Goal: Task Accomplishment & Management: Complete application form

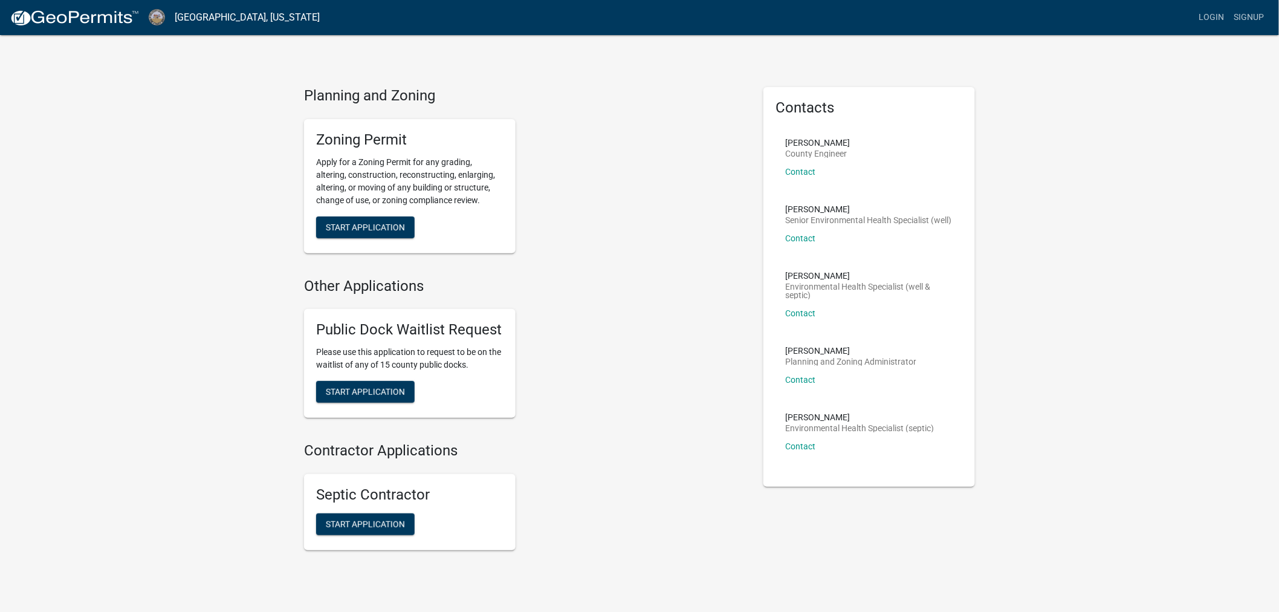
click at [671, 125] on div "Zoning Permit Apply for a Zoning Permit for any grading, altering, construction…" at bounding box center [524, 186] width 459 height 154
click at [692, 404] on div "Public Dock Waitlist Request Please use this application to request to be on th…" at bounding box center [524, 363] width 459 height 128
click at [733, 258] on div "Zoning Permit Apply for a Zoning Permit for any grading, altering, construction…" at bounding box center [524, 186] width 459 height 154
click at [718, 195] on div "Zoning Permit Apply for a Zoning Permit for any grading, altering, construction…" at bounding box center [524, 186] width 459 height 154
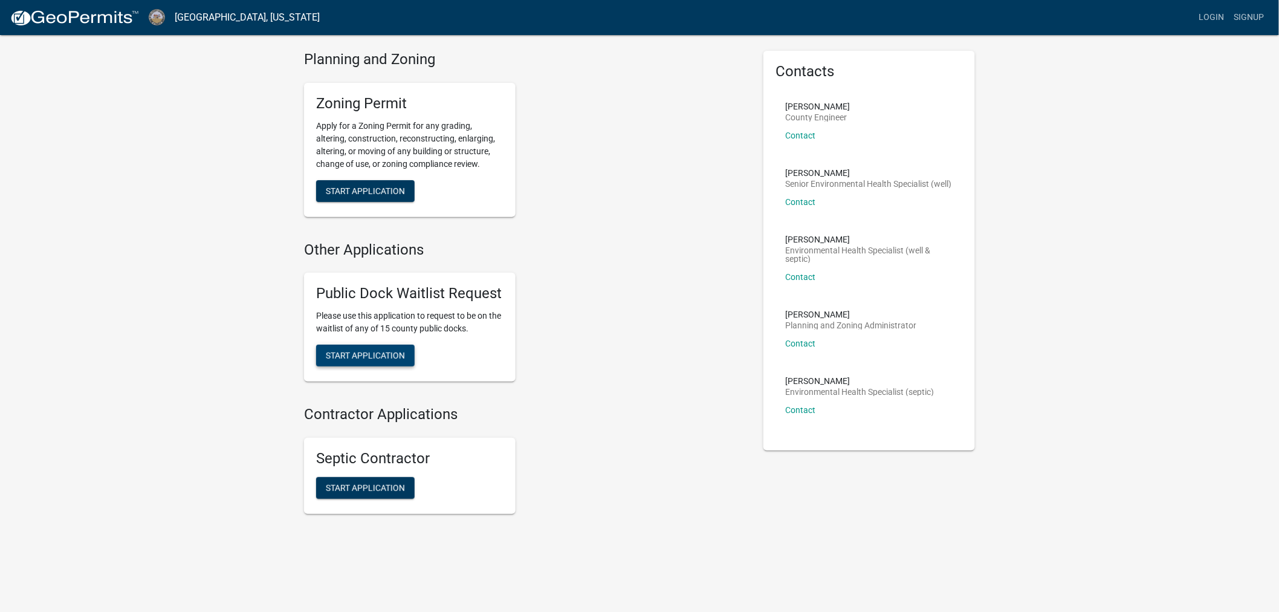
scroll to position [41, 0]
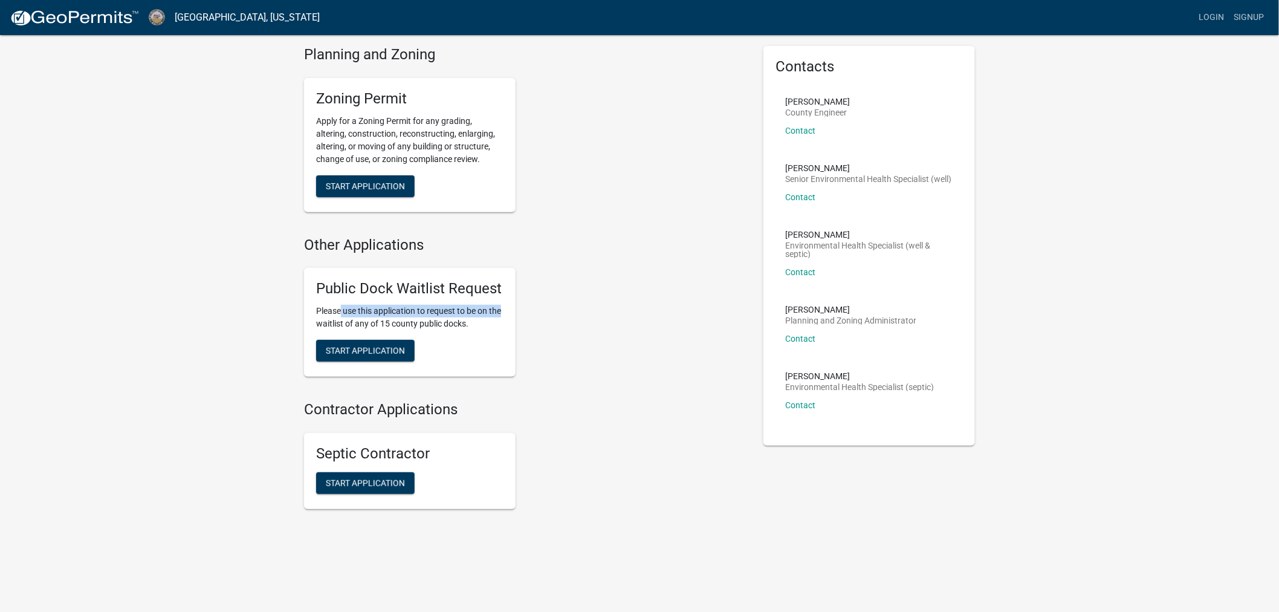
drag, startPoint x: 342, startPoint y: 301, endPoint x: 531, endPoint y: 311, distance: 188.9
click at [528, 309] on div "Public Dock Waitlist Request Please use this application to request to be on th…" at bounding box center [524, 322] width 459 height 128
click at [567, 337] on div "Public Dock Waitlist Request Please use this application to request to be on th…" at bounding box center [524, 322] width 459 height 128
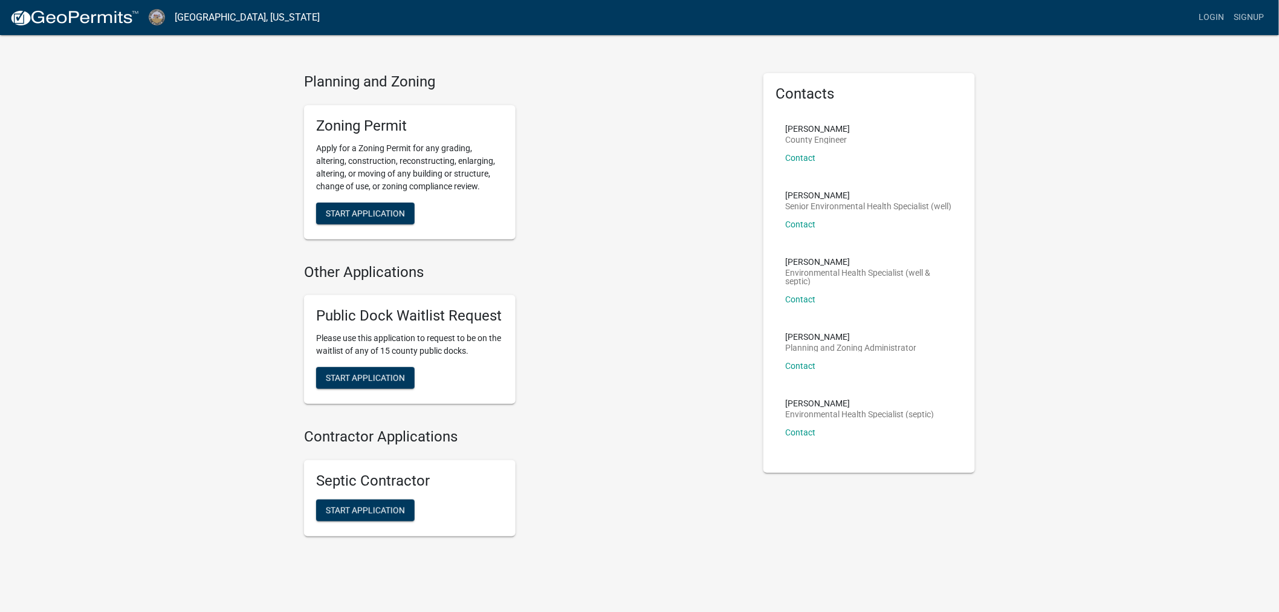
scroll to position [0, 0]
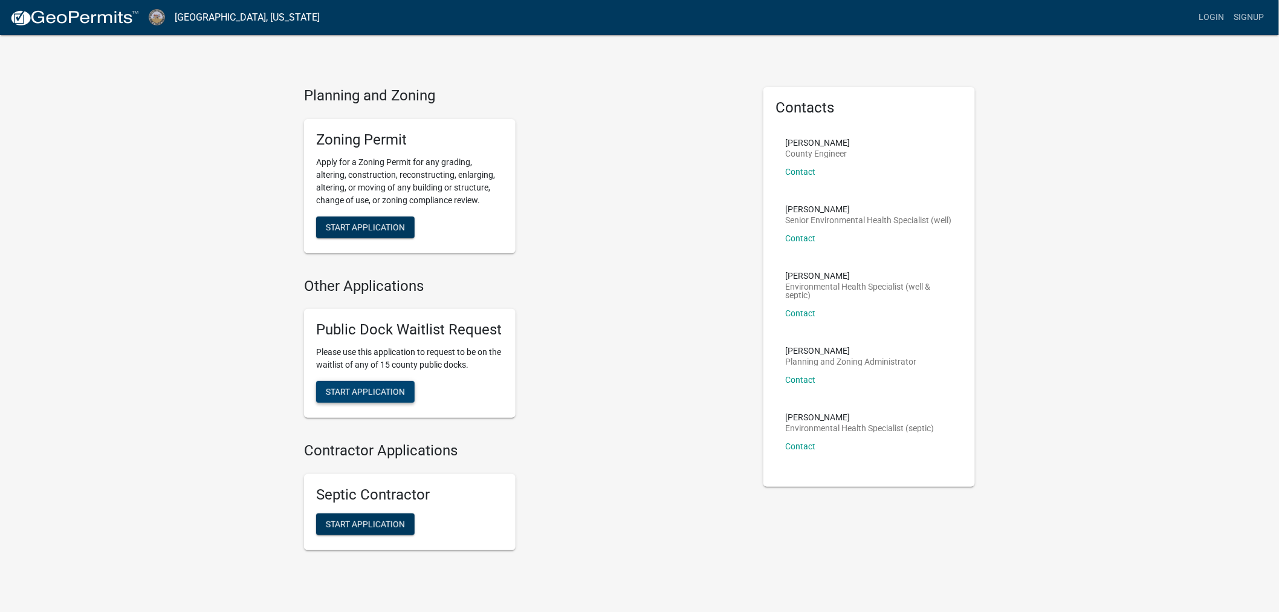
click at [351, 391] on span "Start Application" at bounding box center [365, 392] width 79 height 10
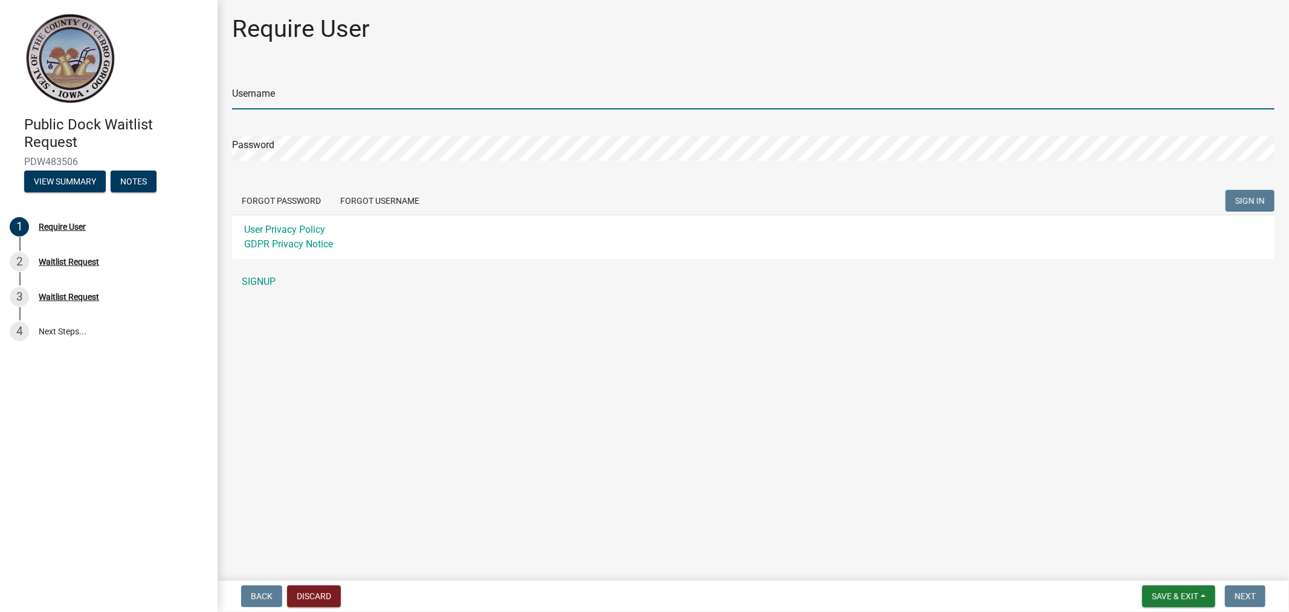
type input "skempb"
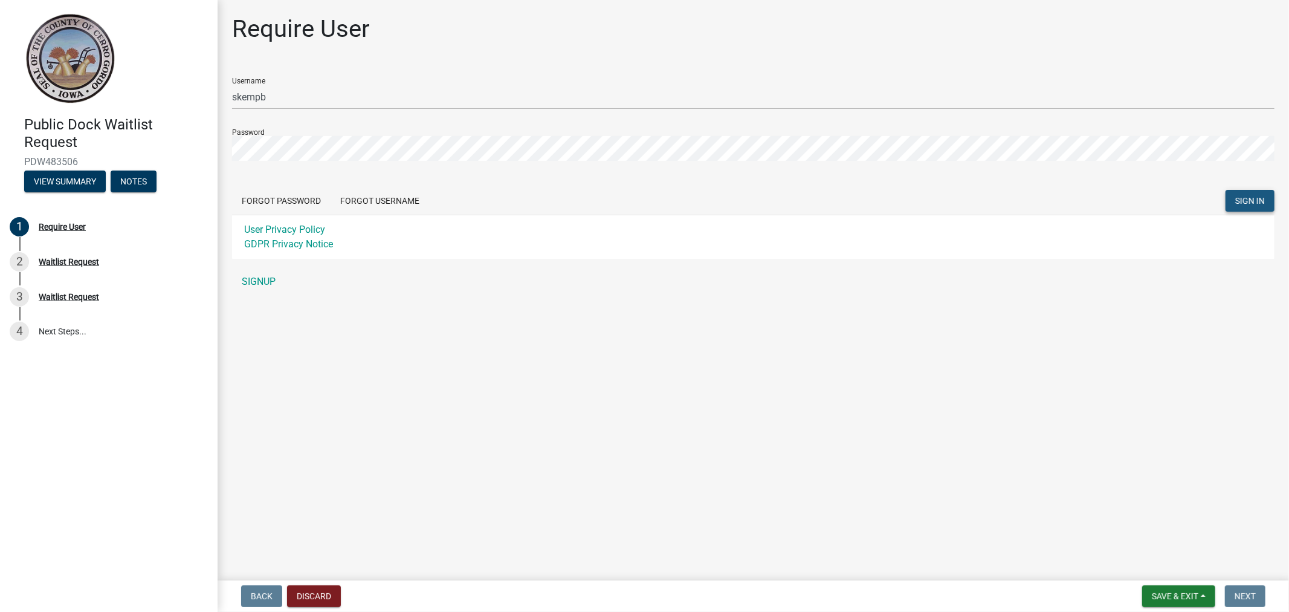
click at [1262, 202] on span "SIGN IN" at bounding box center [1251, 200] width 30 height 10
click at [1249, 195] on span "SIGN IN" at bounding box center [1251, 200] width 30 height 10
